Goal: Navigation & Orientation: Find specific page/section

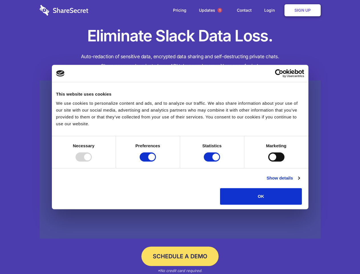
click at [92, 161] on div at bounding box center [84, 156] width 16 height 9
click at [156, 161] on input "Preferences" at bounding box center [148, 156] width 16 height 9
checkbox input "false"
click at [213, 161] on input "Statistics" at bounding box center [212, 156] width 16 height 9
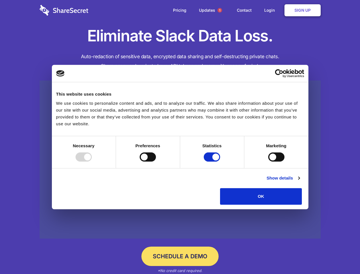
checkbox input "false"
click at [268, 161] on input "Marketing" at bounding box center [276, 156] width 16 height 9
checkbox input "true"
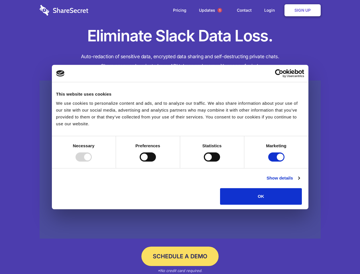
click at [300, 181] on link "Show details" at bounding box center [282, 177] width 33 height 7
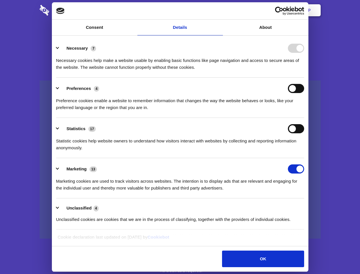
click at [304, 78] on li "Necessary 7 Necessary cookies help make a website usable by enabling basic func…" at bounding box center [180, 57] width 248 height 40
click at [219, 10] on span "1" at bounding box center [219, 10] width 5 height 5
